Goal: Contribute content

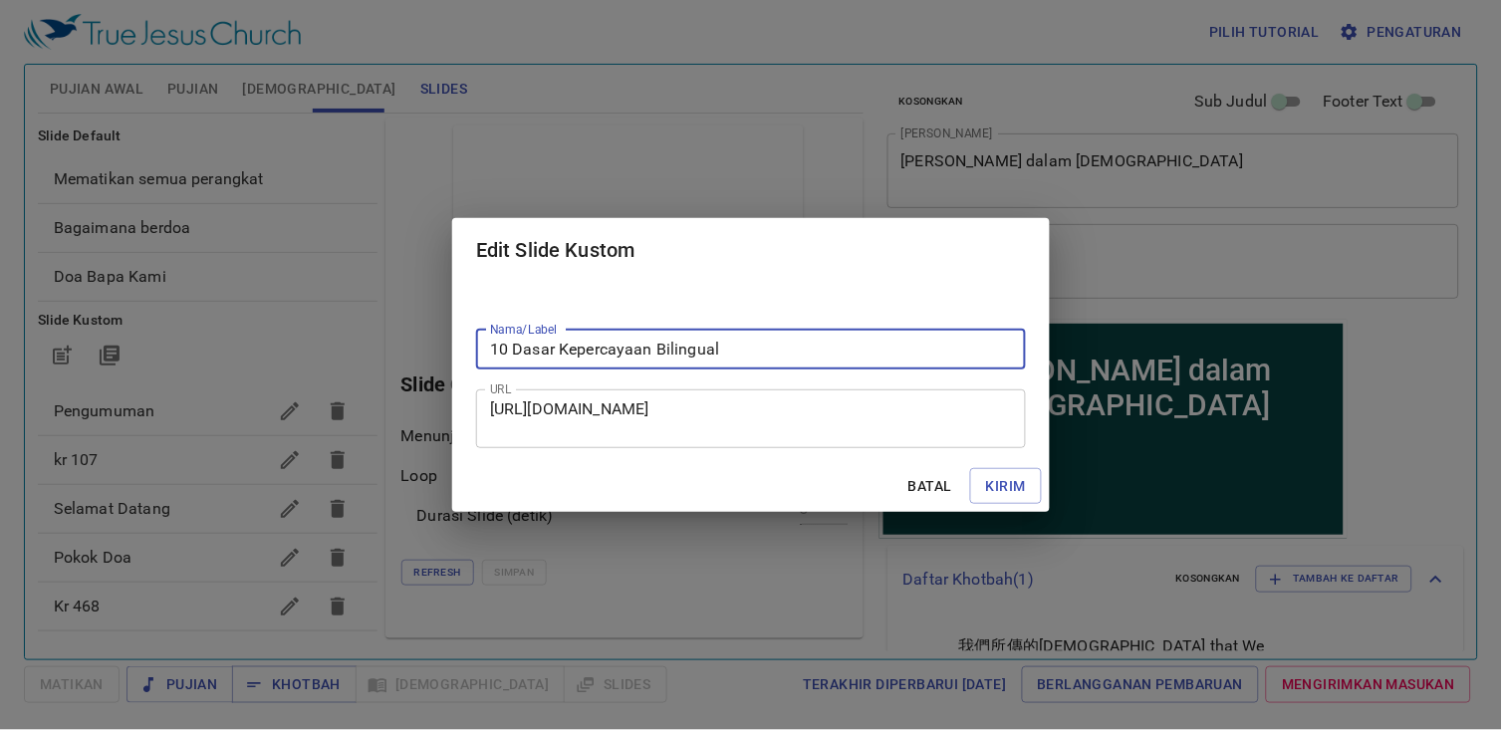
scroll to position [442, 0]
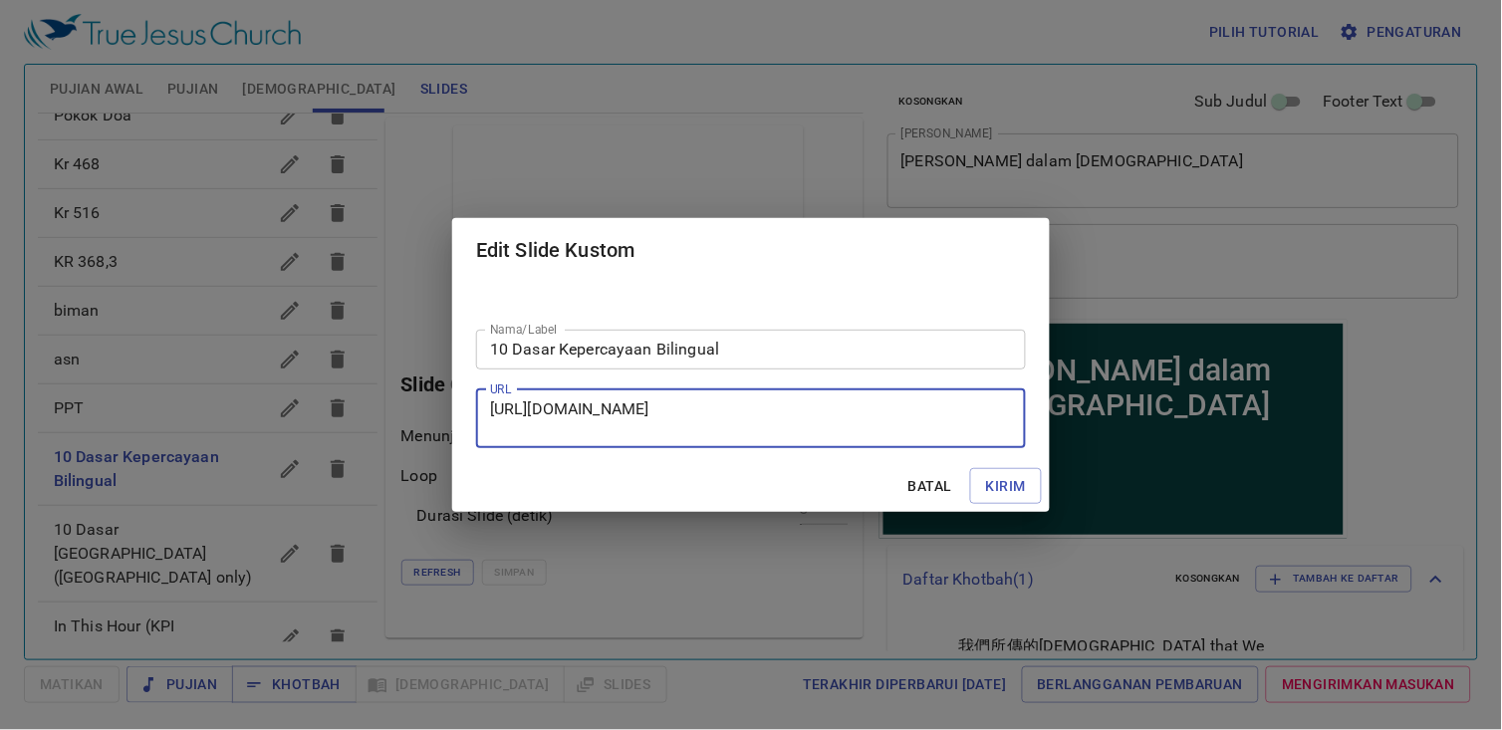
click at [722, 404] on textarea "[URL][DOMAIN_NAME]" at bounding box center [751, 419] width 522 height 38
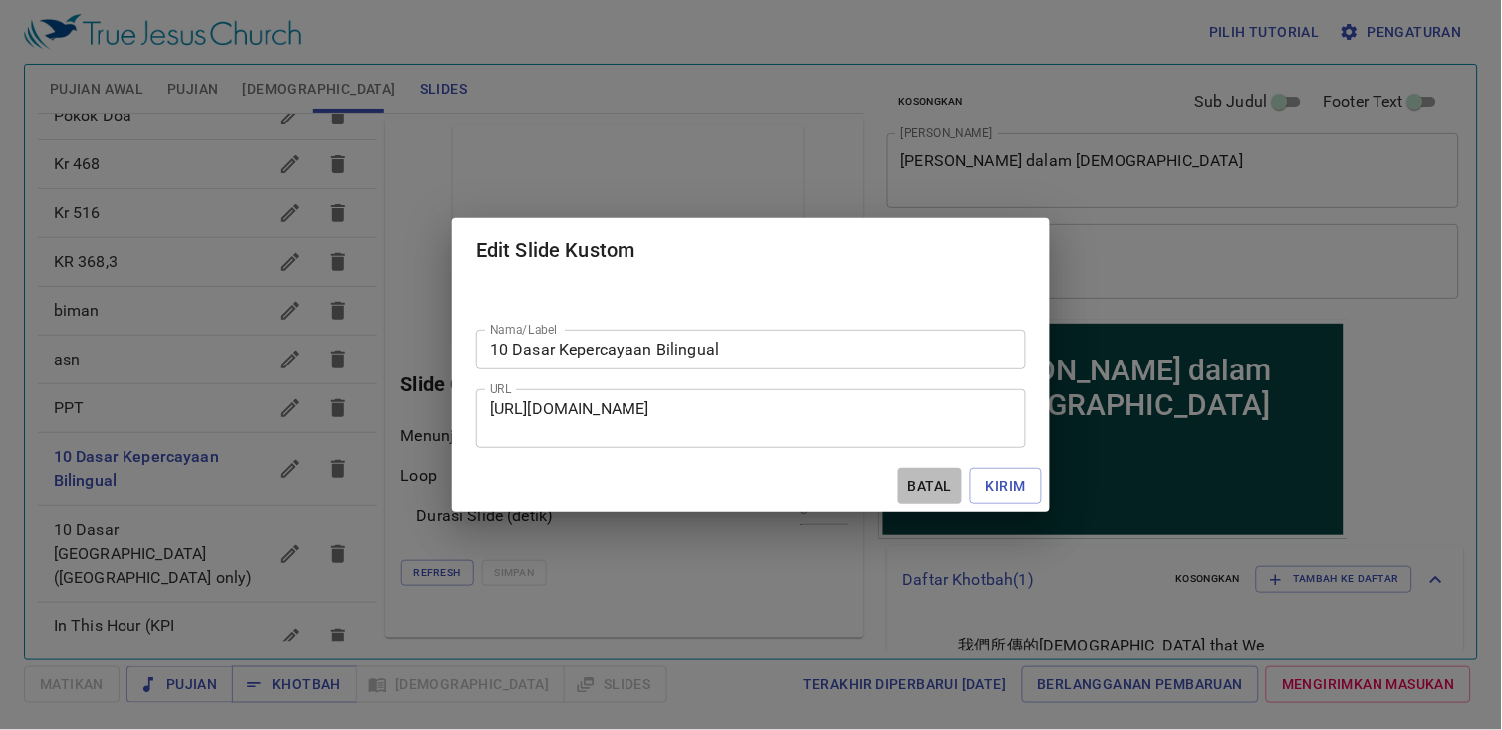
click at [929, 492] on span "Batal" at bounding box center [931, 486] width 48 height 25
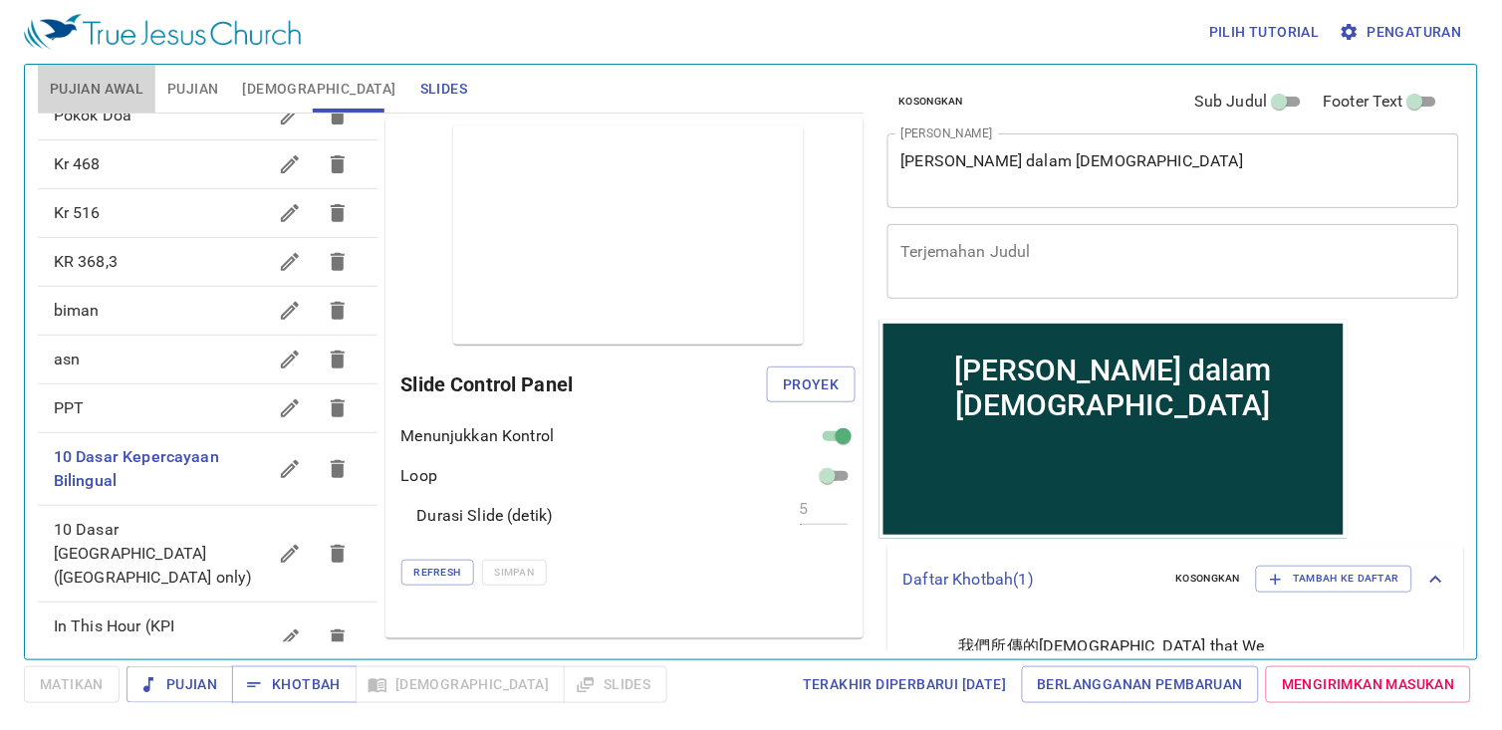
click at [104, 92] on span "Pujian Awal" at bounding box center [97, 89] width 94 height 25
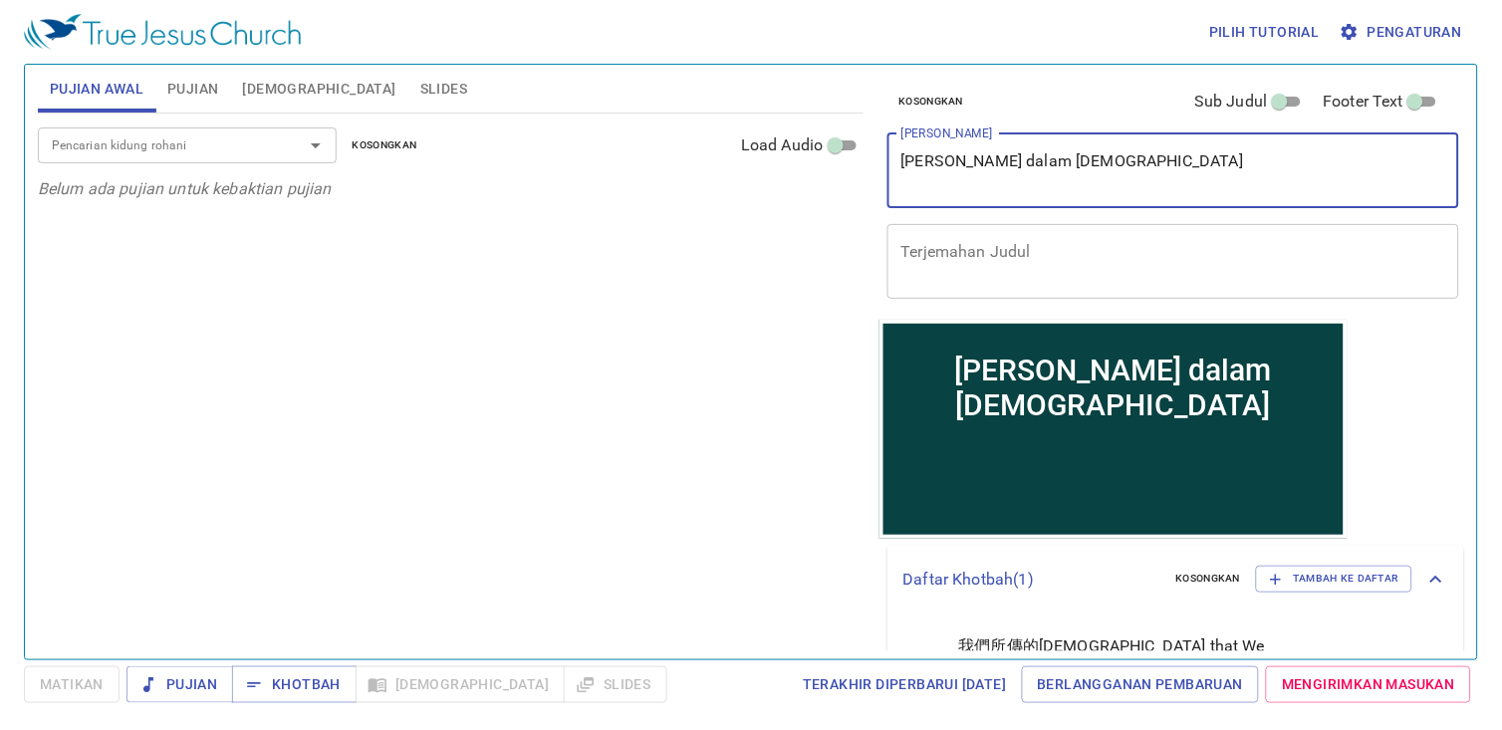
click at [1189, 180] on textarea "[PERSON_NAME] dalam [DEMOGRAPHIC_DATA]" at bounding box center [1174, 170] width 545 height 38
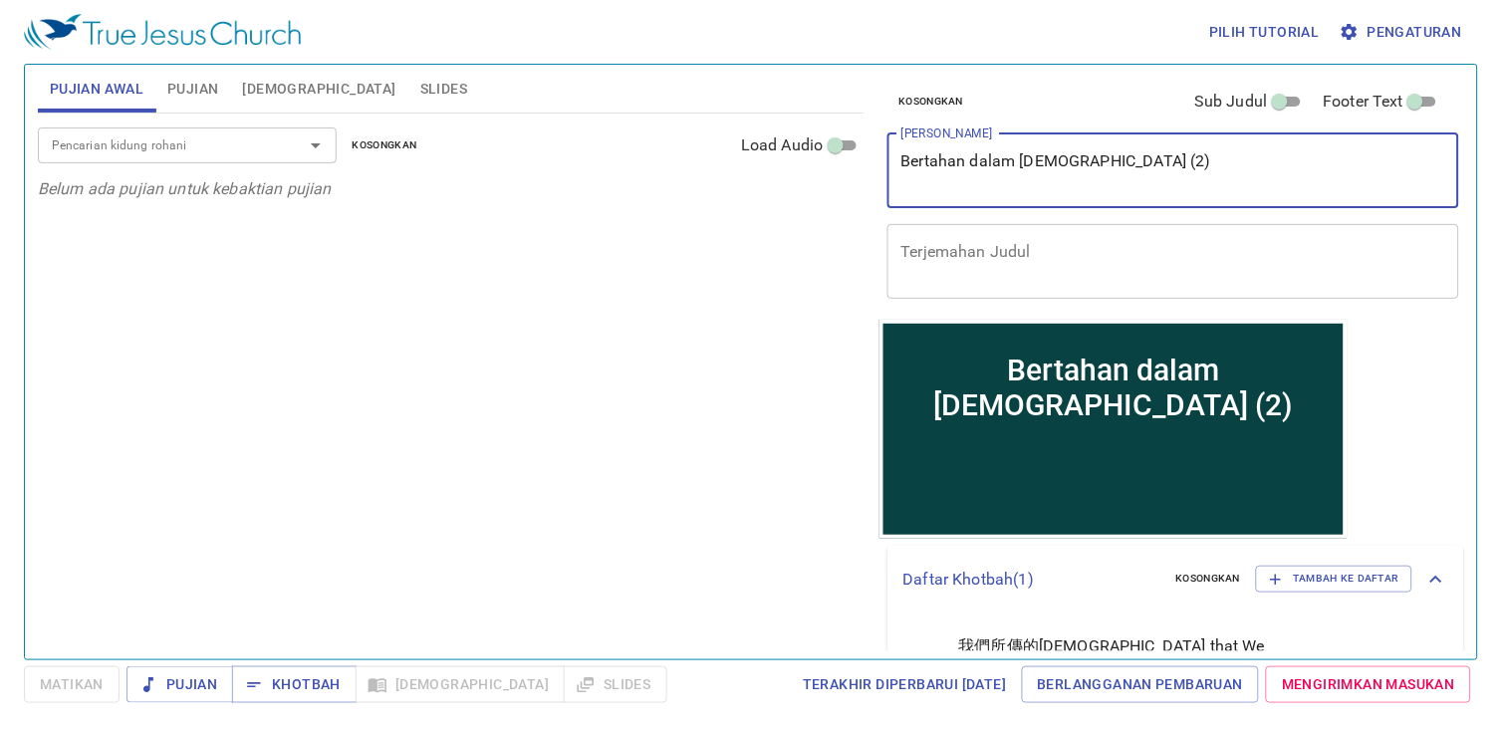
type textarea "Bertahan dalam [DEMOGRAPHIC_DATA] (2)"
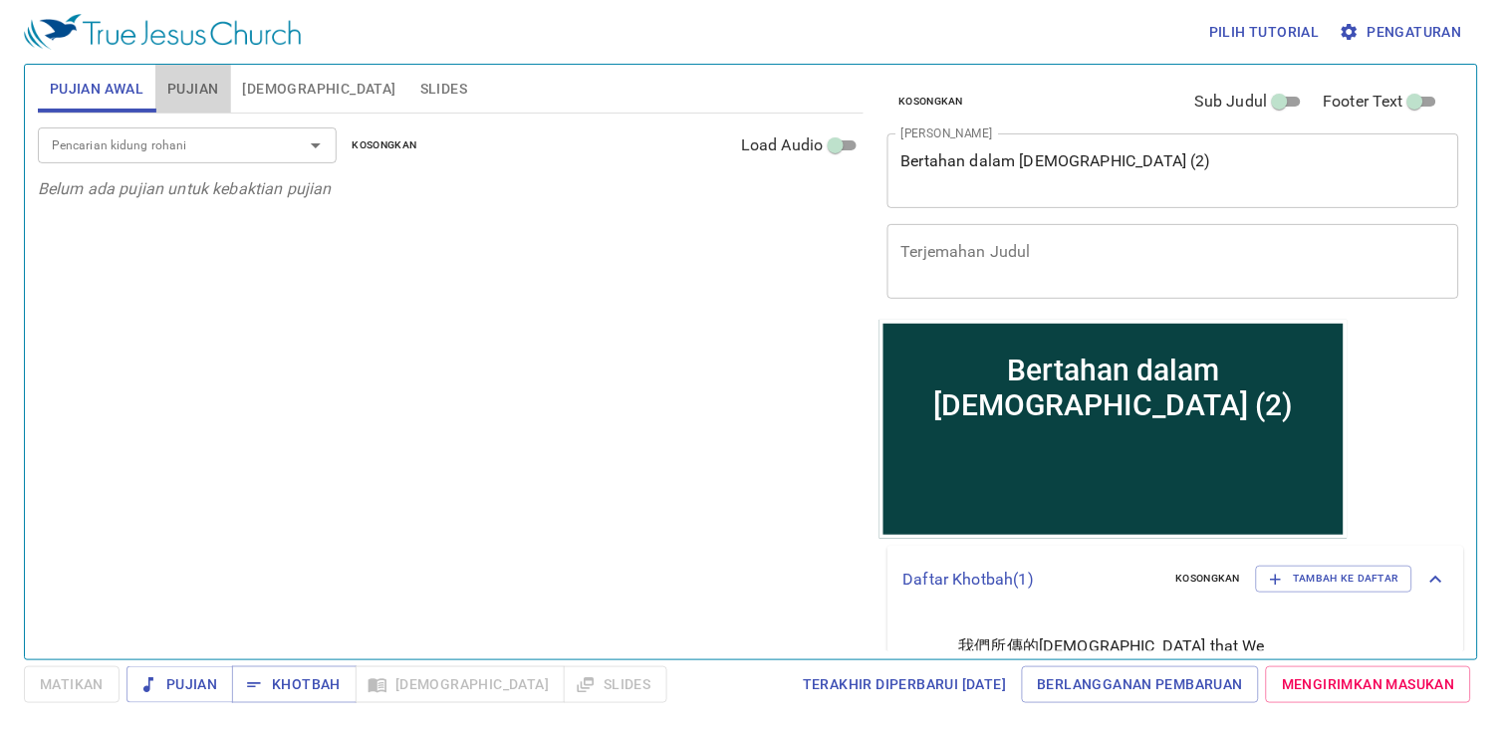
click at [192, 81] on span "Pujian" at bounding box center [192, 89] width 51 height 25
click at [211, 128] on div "Pencarian kidung rohani" at bounding box center [187, 145] width 299 height 35
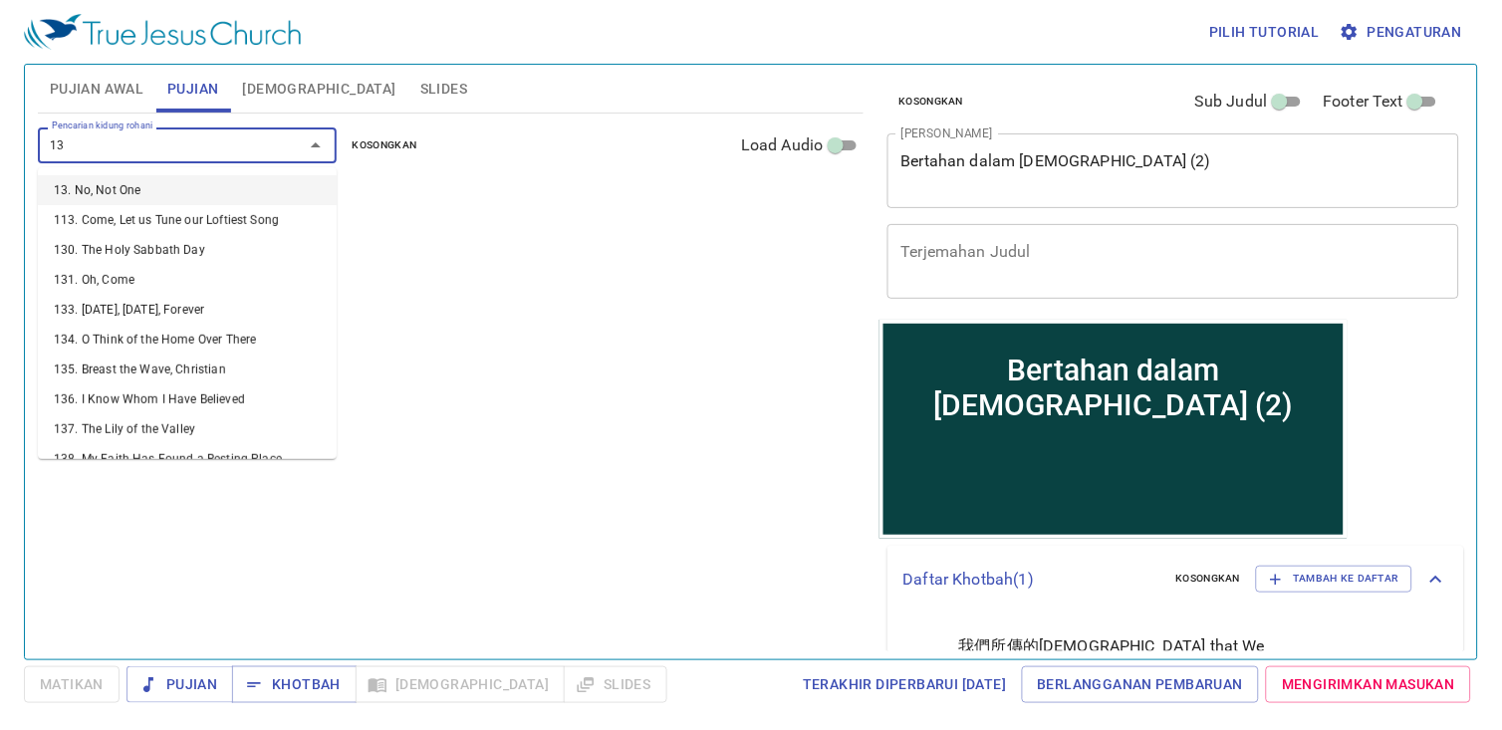
type input "131"
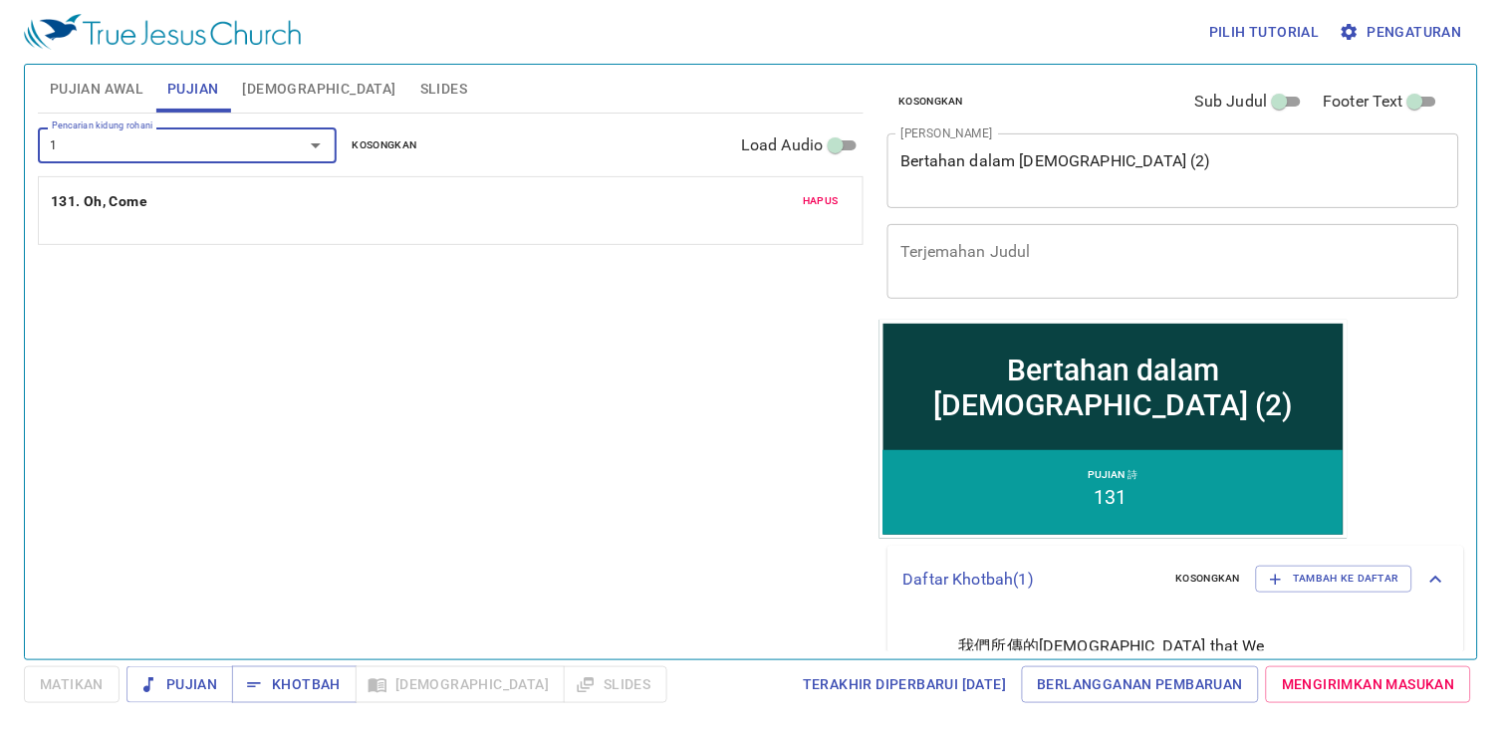
type input "17"
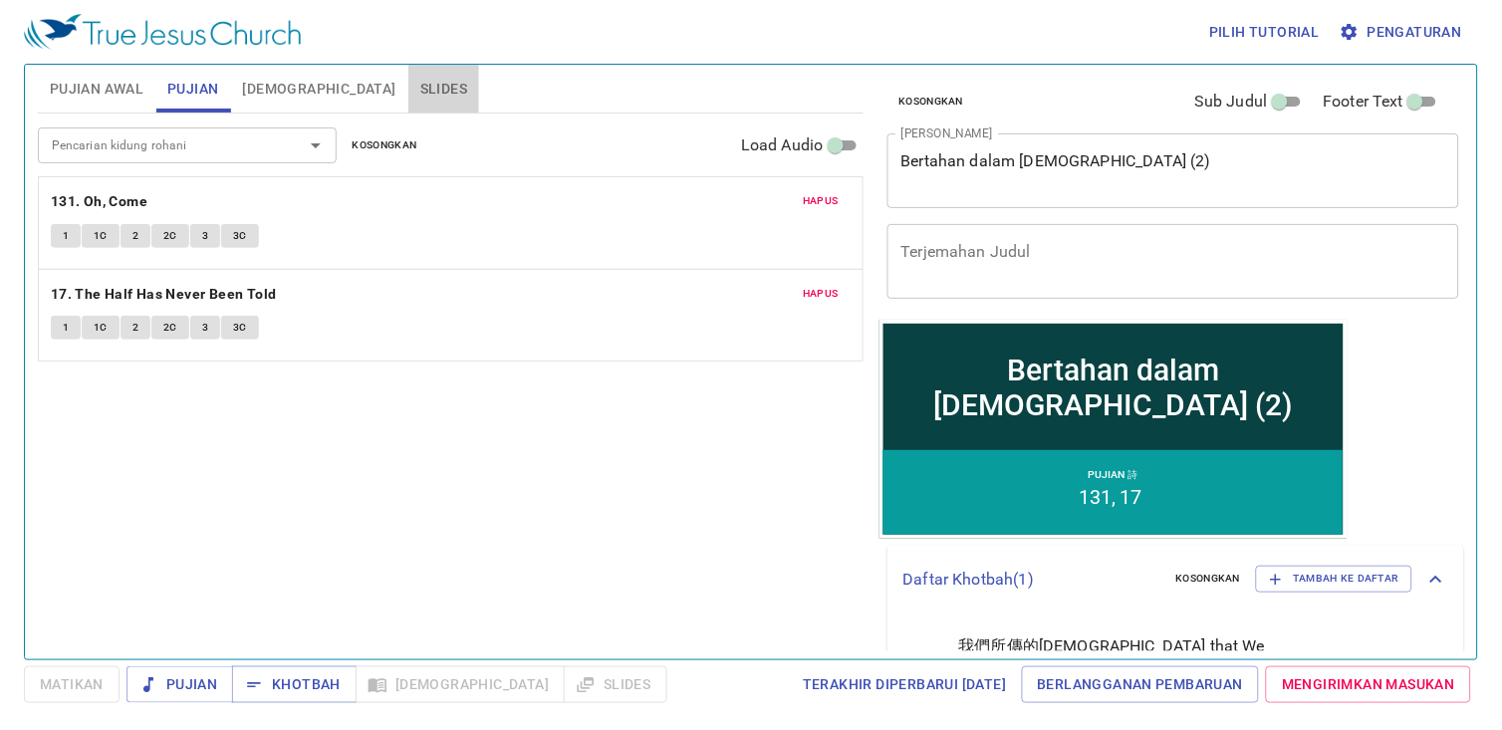
click at [420, 93] on span "Slides" at bounding box center [443, 89] width 47 height 25
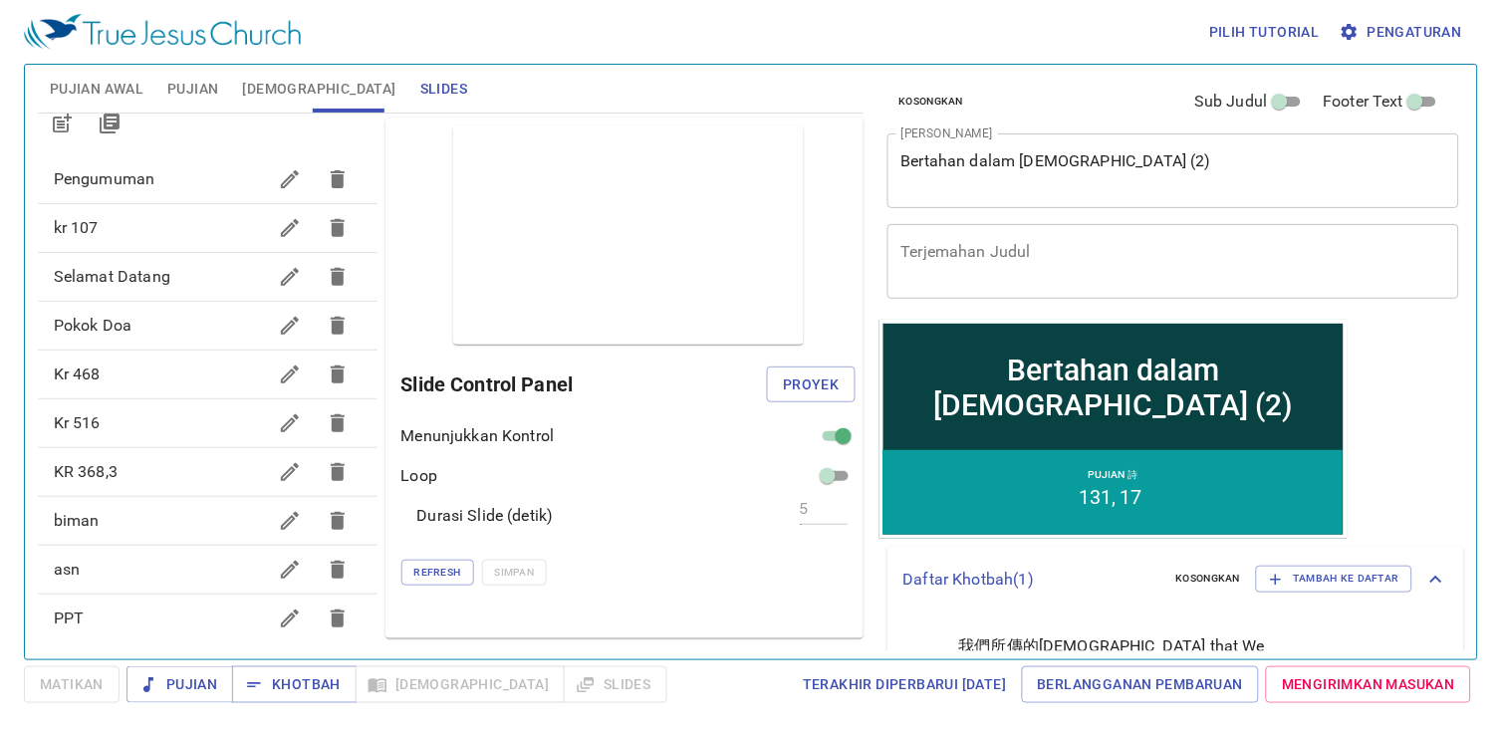
scroll to position [0, 0]
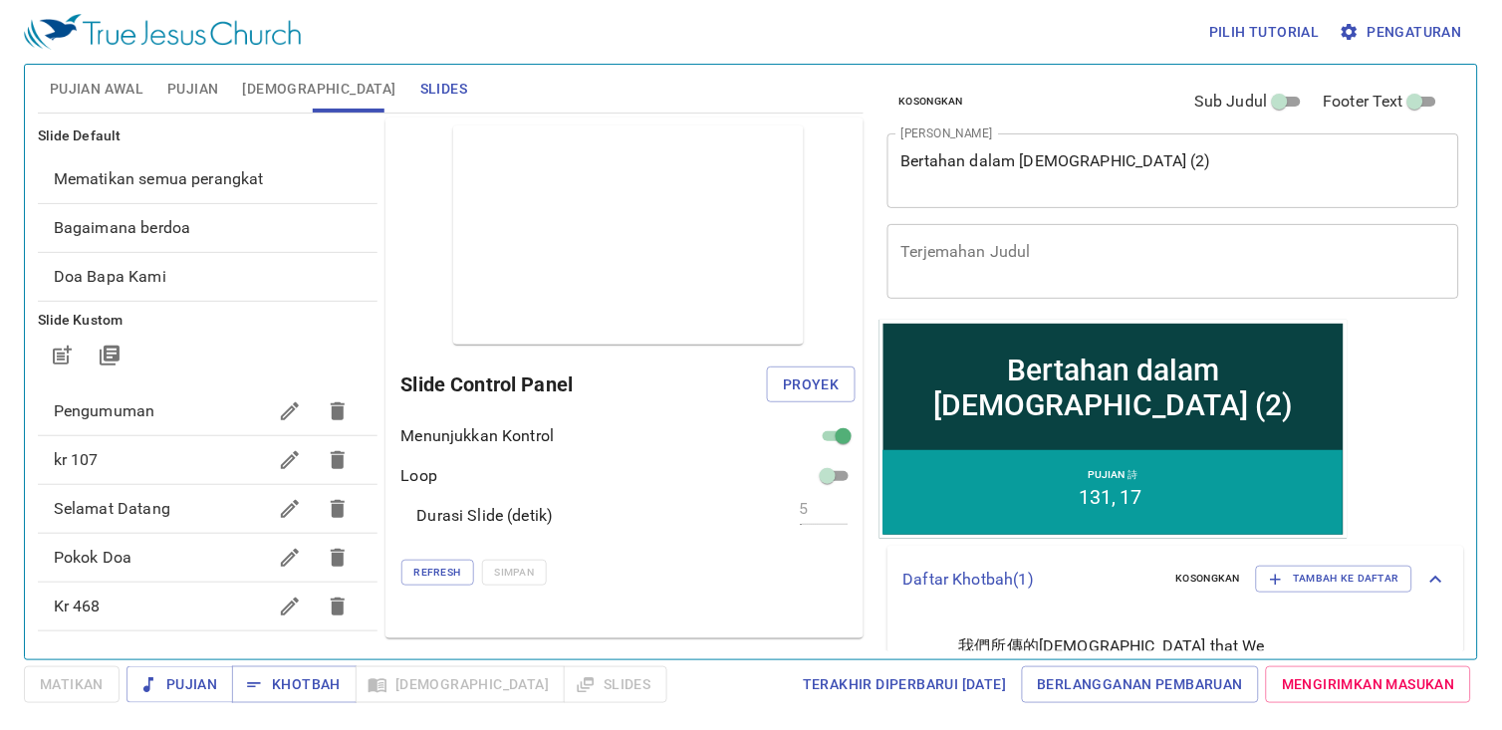
click at [271, 423] on button "button" at bounding box center [290, 412] width 48 height 48
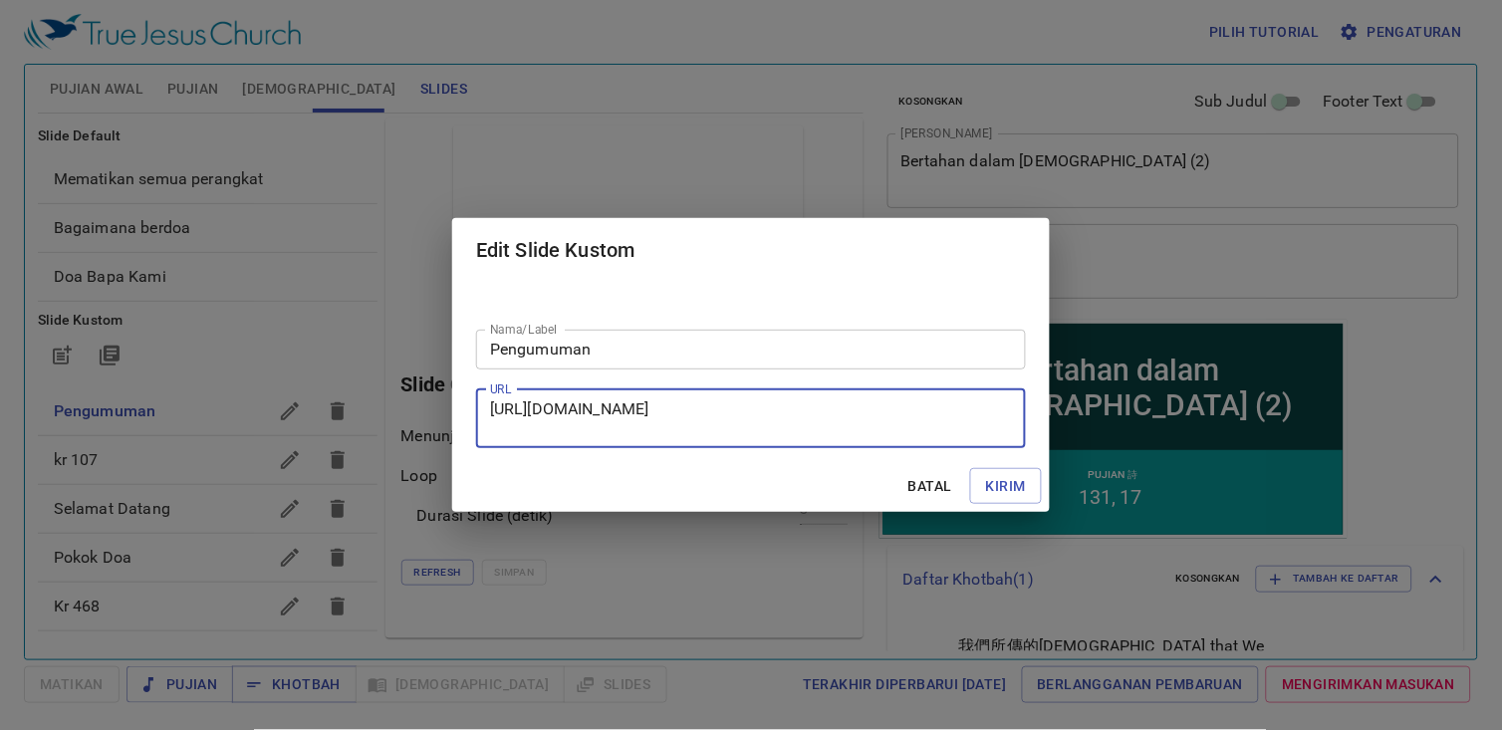
click at [863, 421] on textarea "[URL][DOMAIN_NAME]" at bounding box center [751, 419] width 522 height 38
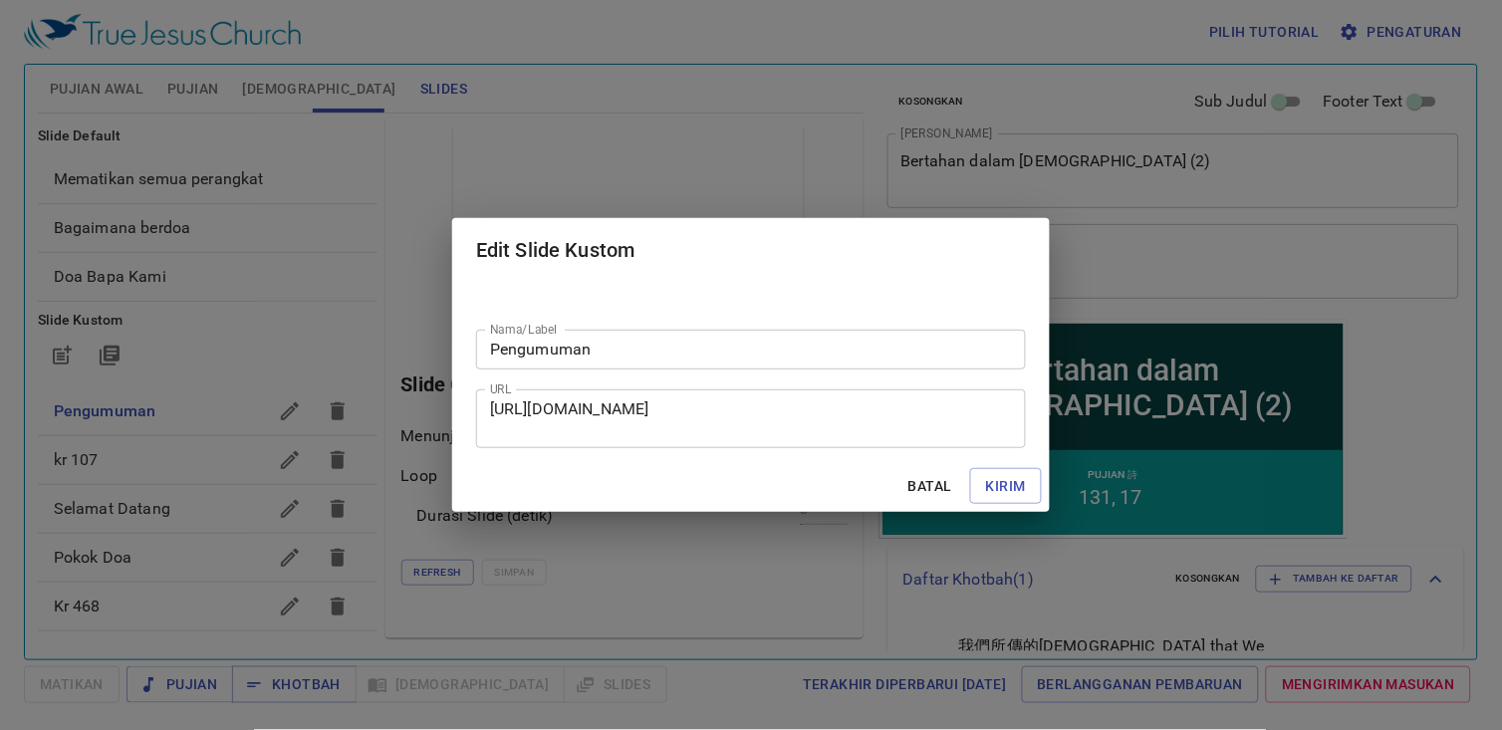
click at [918, 512] on div "Edit Slide Kustom Nama/Label Pengumuman Nama/Label URL [URL][DOMAIN_NAME] URL B…" at bounding box center [751, 365] width 1502 height 730
click at [942, 476] on span "Batal" at bounding box center [931, 486] width 48 height 25
